Goal: Task Accomplishment & Management: Use online tool/utility

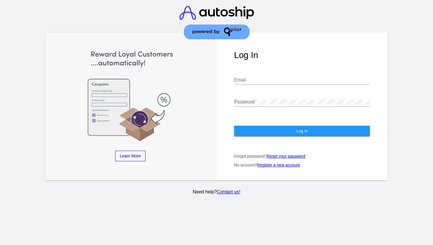
drag, startPoint x: 0, startPoint y: 0, endPoint x: 255, endPoint y: 93, distance: 271.3
click at [255, 93] on div "Password" at bounding box center [302, 99] width 136 height 13
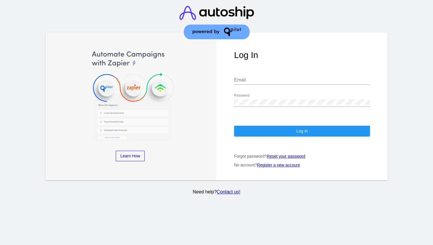
click at [254, 71] on div "Email" at bounding box center [302, 77] width 136 height 13
paste input "[EMAIL_ADDRESS][DOMAIN_NAME]"
type input "[EMAIL_ADDRESS][DOMAIN_NAME]"
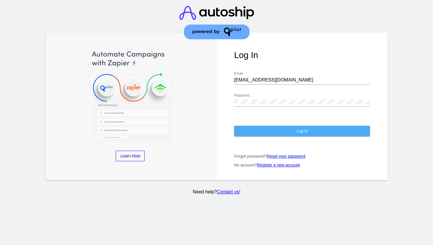
click at [259, 125] on button "Log In" at bounding box center [302, 130] width 136 height 11
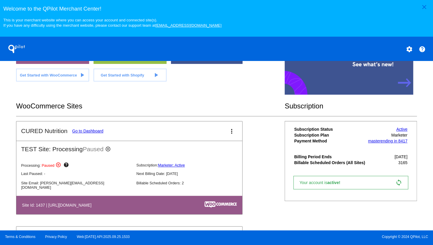
scroll to position [205, 0]
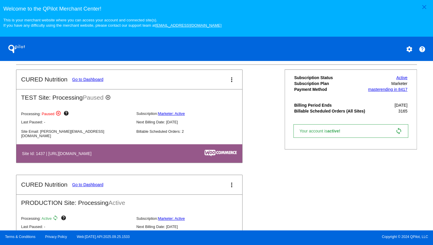
click at [93, 187] on link "Go to Dashboard" at bounding box center [87, 184] width 31 height 5
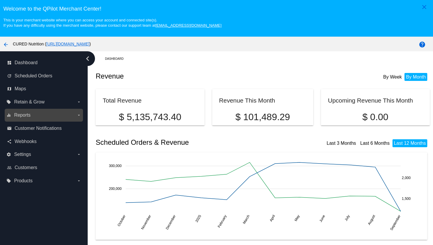
click at [32, 115] on label "equalizer Reports arrow_drop_down" at bounding box center [43, 114] width 75 height 9
click at [0, 0] on input "equalizer Reports arrow_drop_down" at bounding box center [0, 0] width 0 height 0
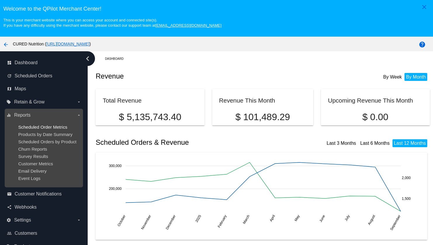
click at [43, 128] on span "Scheduled Order Metrics" at bounding box center [42, 126] width 49 height 5
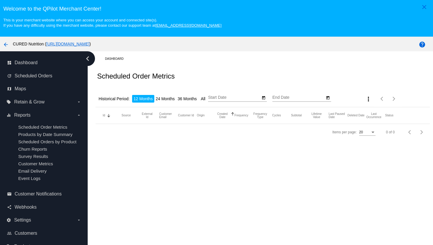
type input "[DATE]"
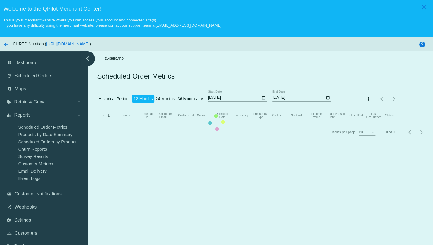
click at [226, 107] on mat-table "Id Sorted by Id descending Source External Id Customer Email Customer Id Origin…" at bounding box center [263, 115] width 334 height 17
click at [263, 107] on mat-table "Id Sorted by Id descending Source External Id Customer Email Customer Id Origin…" at bounding box center [263, 115] width 334 height 17
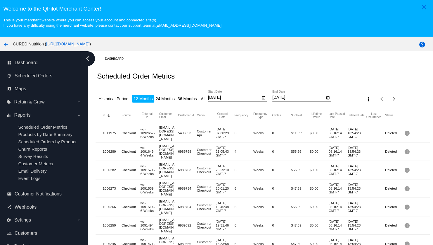
click at [262, 99] on icon "Open calendar" at bounding box center [263, 98] width 3 height 4
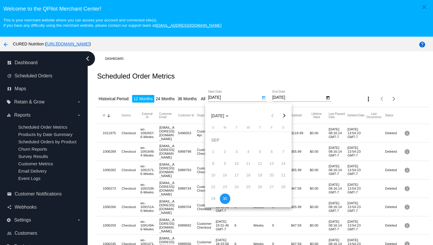
click at [284, 116] on button "Next month" at bounding box center [284, 116] width 12 height 12
click at [217, 116] on span "[DATE]" at bounding box center [219, 115] width 17 height 5
click at [239, 159] on div "2025" at bounding box center [238, 157] width 18 height 11
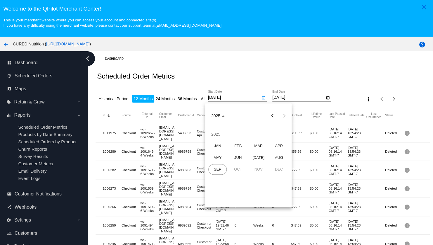
click at [237, 171] on div "OCT" at bounding box center [238, 169] width 18 height 11
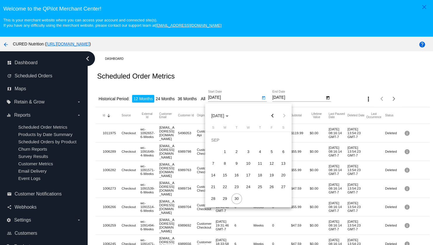
click at [274, 116] on button "Previous month" at bounding box center [273, 116] width 12 height 12
click at [259, 141] on div "1" at bounding box center [260, 140] width 11 height 11
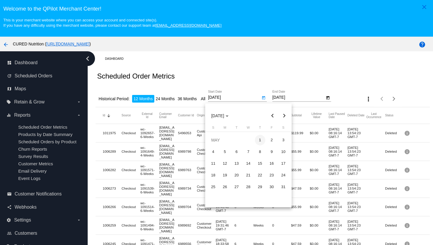
type input "[DATE]"
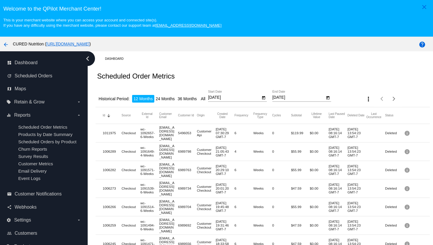
click at [365, 101] on mat-icon "more_vert" at bounding box center [368, 98] width 7 height 7
click at [375, 113] on span "Export" at bounding box center [379, 114] width 12 height 5
click at [182, 47] on div "arrow_back CURED Nutrition ( [URL][DOMAIN_NAME] )" at bounding box center [180, 44] width 361 height 12
